Goal: Check status: Check status

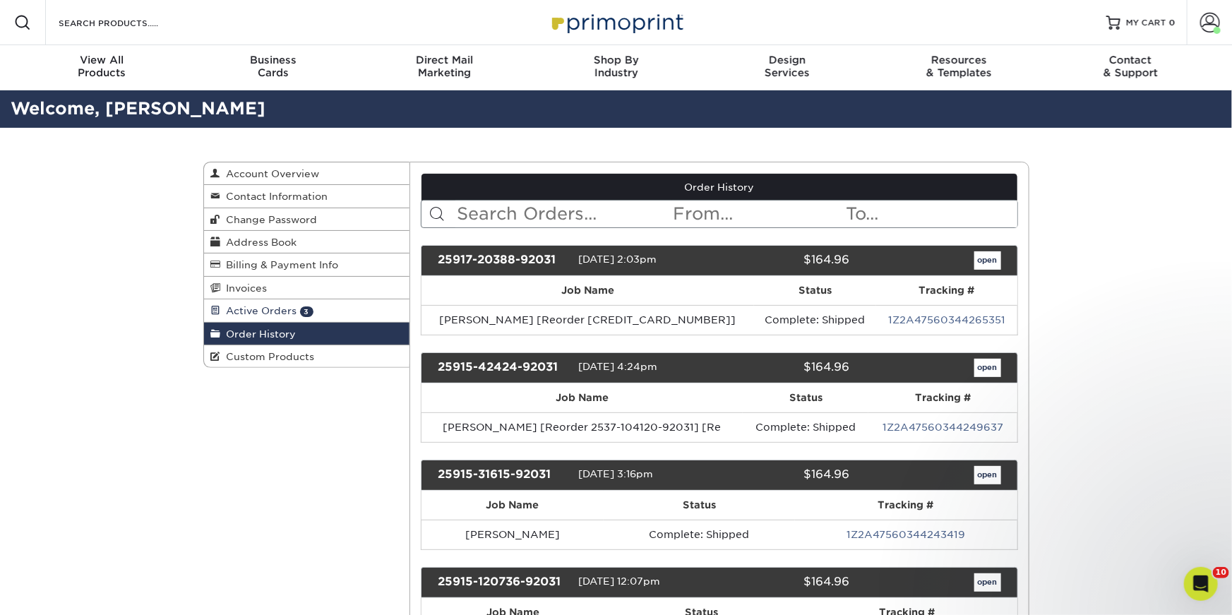
click at [285, 311] on span "Active Orders" at bounding box center [259, 310] width 76 height 11
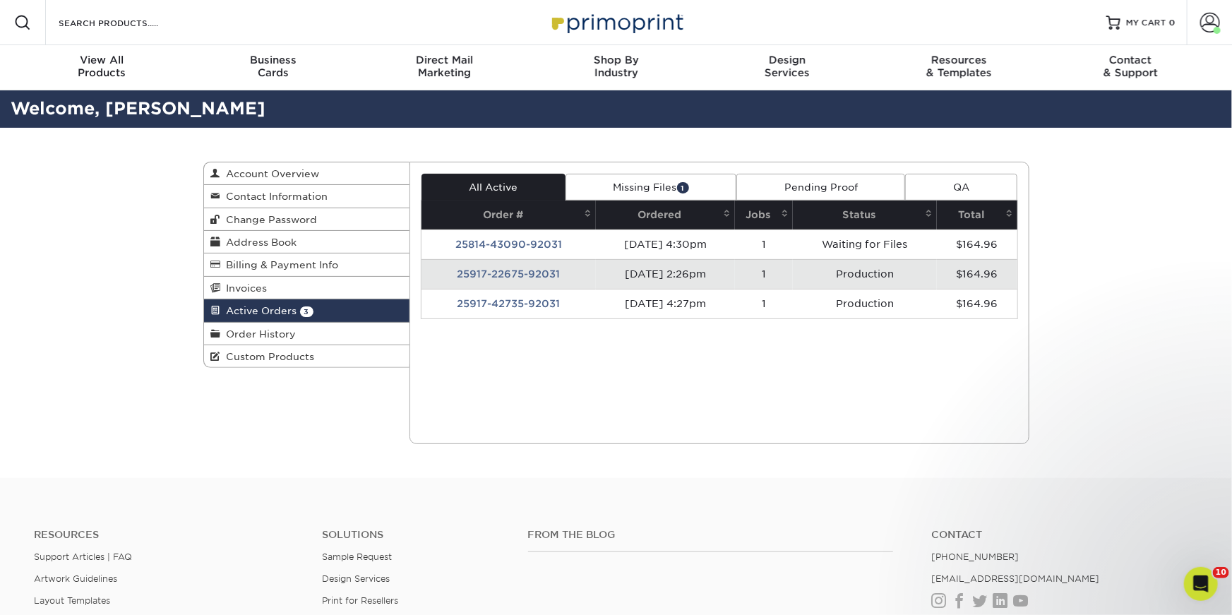
click at [525, 285] on td "25917-22675-92031" at bounding box center [509, 274] width 174 height 30
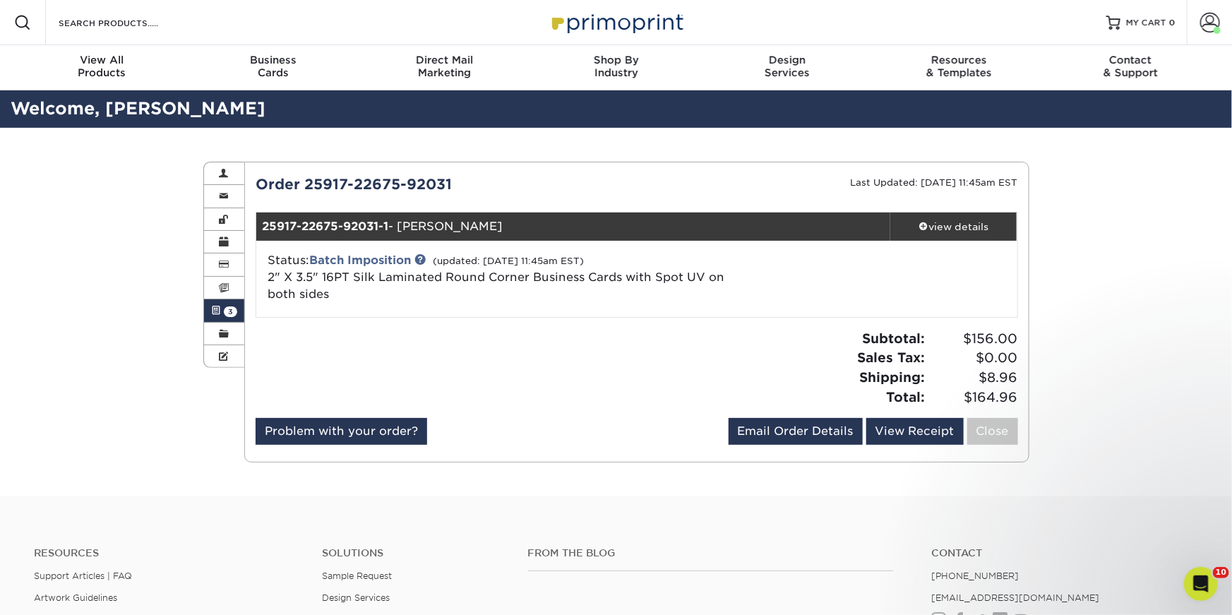
click at [231, 309] on span "3" at bounding box center [230, 311] width 13 height 11
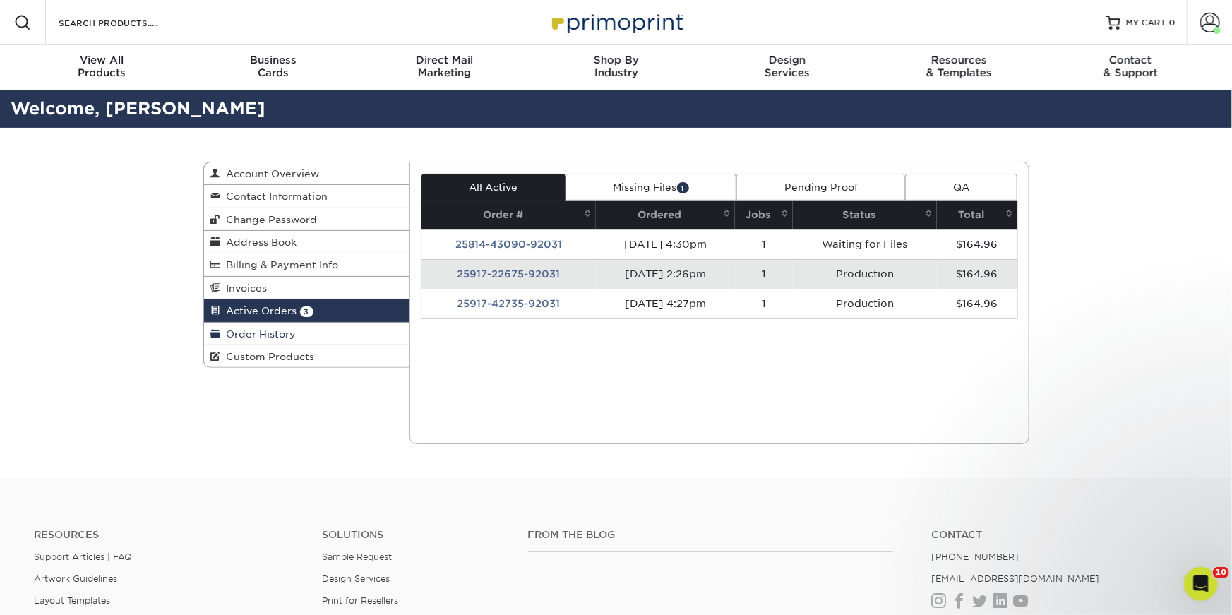
click at [285, 333] on span "Order History" at bounding box center [259, 333] width 76 height 11
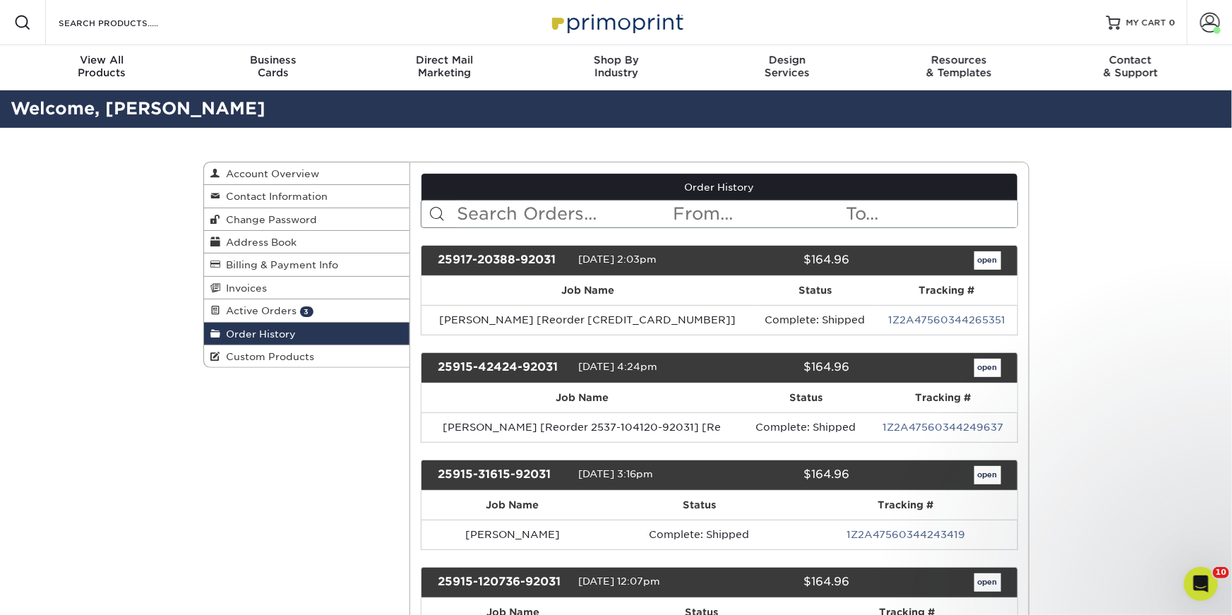
click at [614, 212] on input "text" at bounding box center [563, 214] width 217 height 27
type input "[PERSON_NAME]"
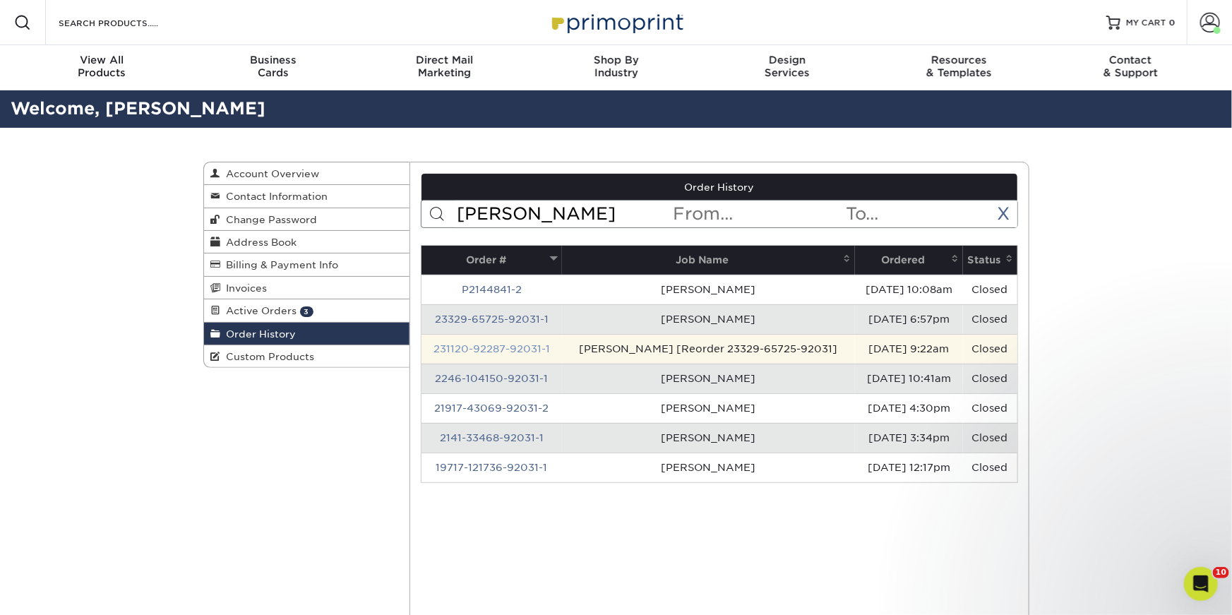
click at [486, 345] on link "231120-92287-92031-1" at bounding box center [492, 348] width 117 height 11
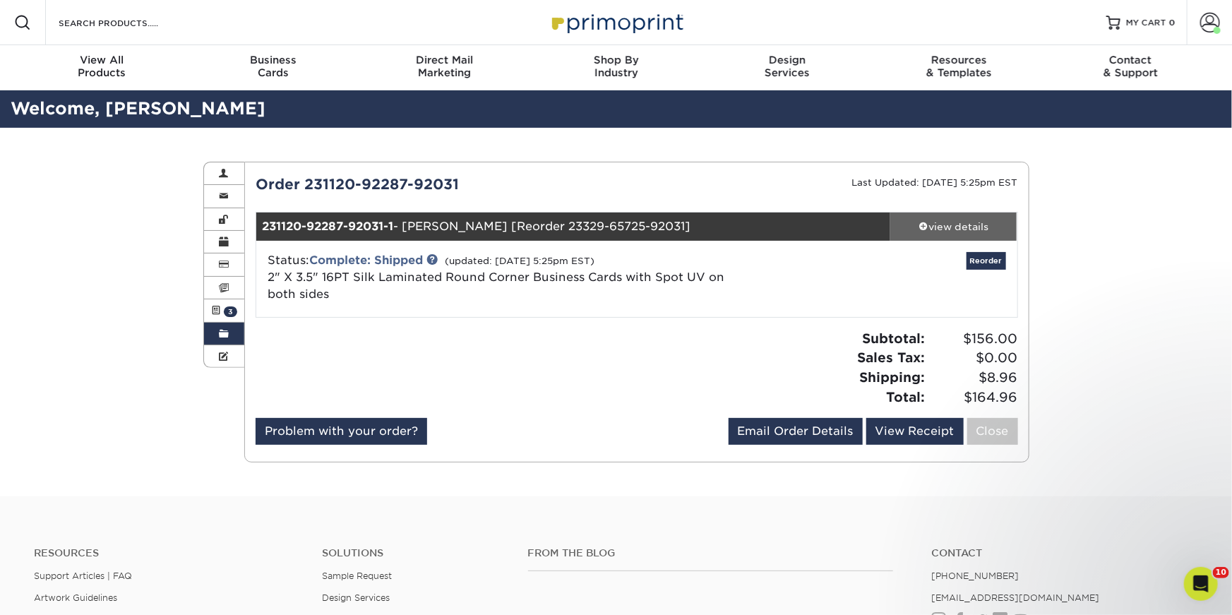
click at [936, 223] on div "view details" at bounding box center [953, 227] width 127 height 14
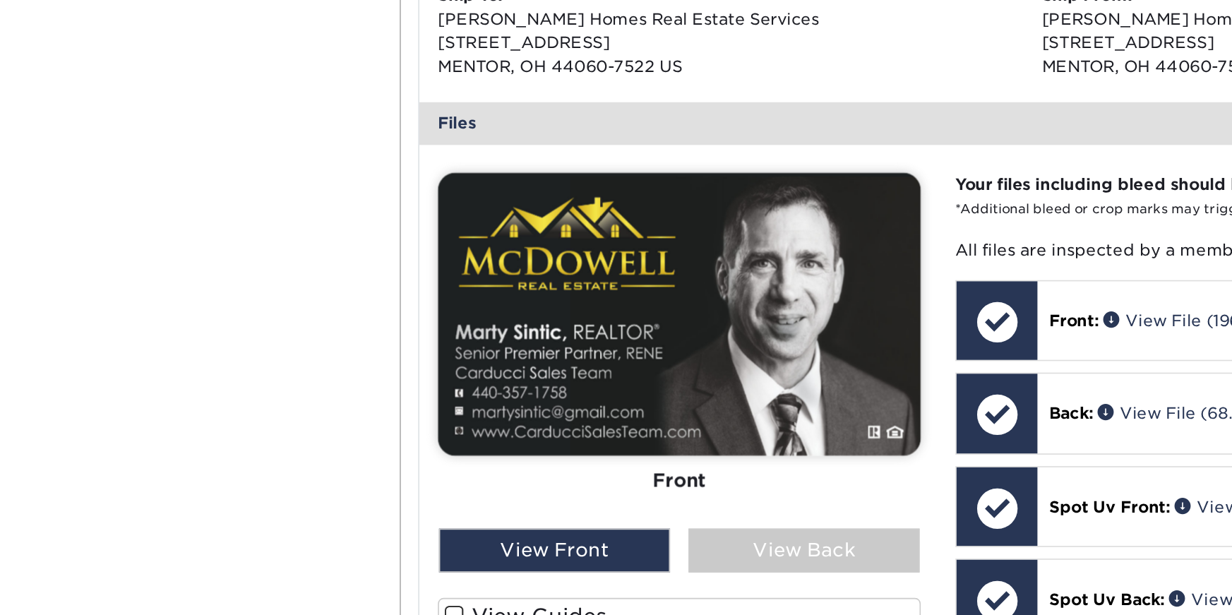
scroll to position [488, 0]
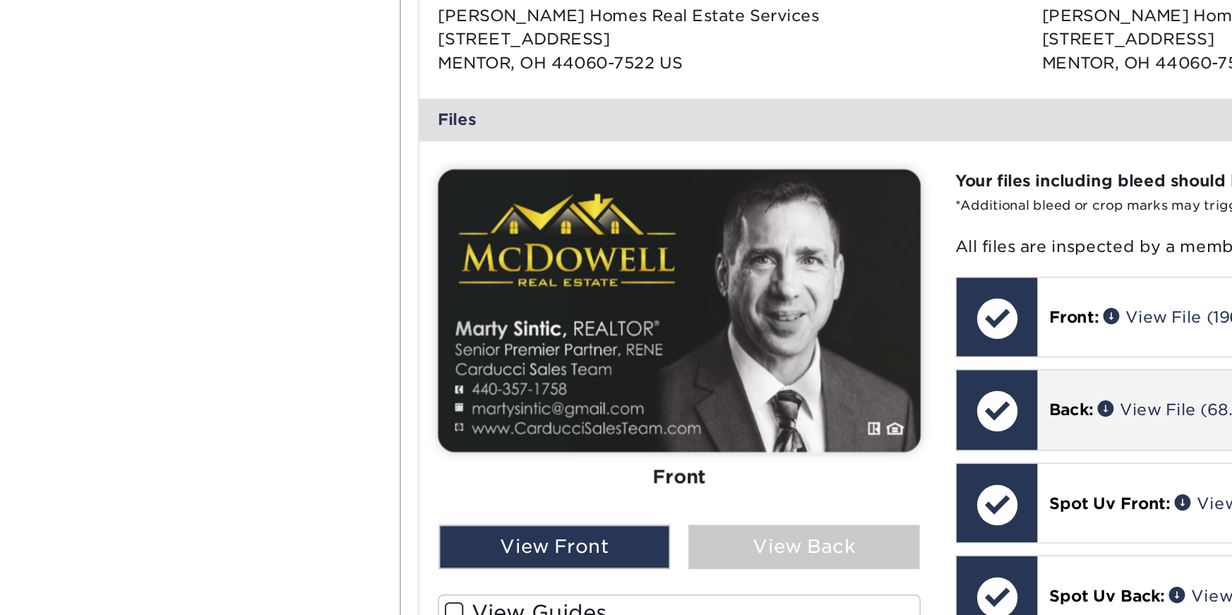
drag, startPoint x: 288, startPoint y: 259, endPoint x: 746, endPoint y: 290, distance: 459.3
